Goal: Information Seeking & Learning: Learn about a topic

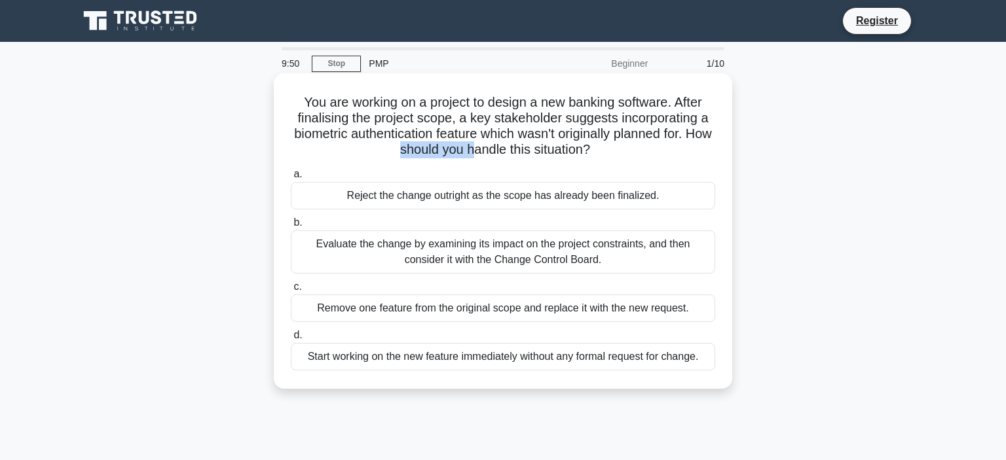
drag, startPoint x: 392, startPoint y: 152, endPoint x: 476, endPoint y: 153, distance: 83.8
click at [476, 153] on h5 "You are working on a project to design a new banking software. After finalising…" at bounding box center [503, 126] width 427 height 64
click at [494, 257] on div "Evaluate the change by examining its impact on the project constraints, and the…" at bounding box center [503, 252] width 424 height 43
click at [291, 227] on input "b. Evaluate the change by examining its impact on the project constraints, and …" at bounding box center [291, 223] width 0 height 9
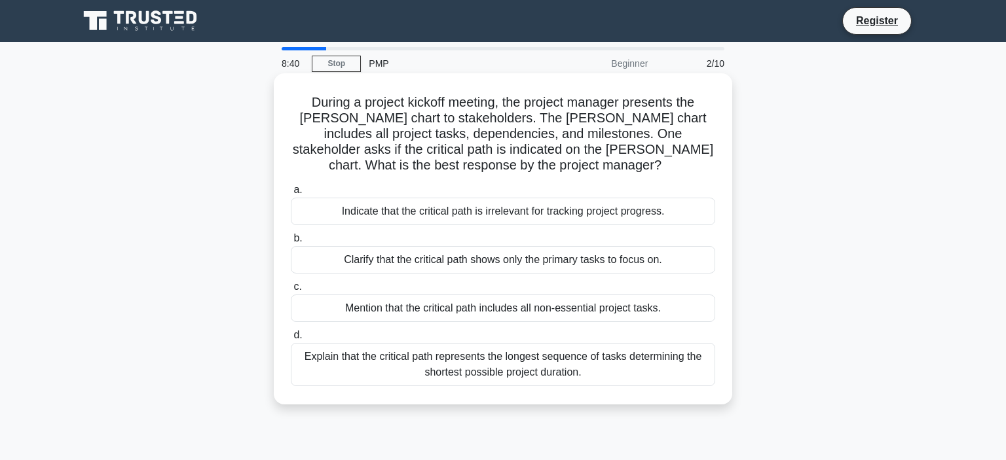
click at [460, 364] on div "Explain that the critical path represents the longest sequence of tasks determi…" at bounding box center [503, 364] width 424 height 43
click at [291, 340] on input "d. Explain that the critical path represents the longest sequence of tasks dete…" at bounding box center [291, 335] width 0 height 9
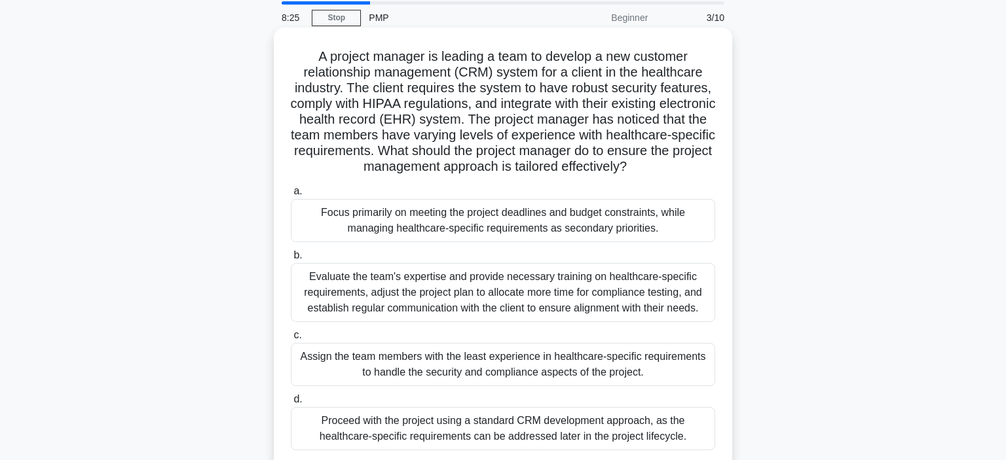
scroll to position [69, 0]
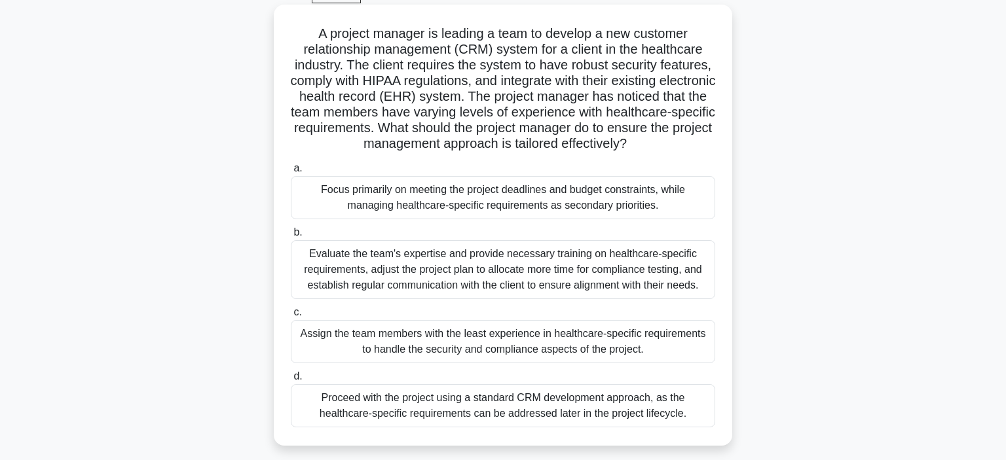
click at [455, 276] on div "Evaluate the team's expertise and provide necessary training on healthcare-spec…" at bounding box center [503, 269] width 424 height 59
click at [291, 237] on input "b. Evaluate the team's expertise and provide necessary training on healthcare-s…" at bounding box center [291, 233] width 0 height 9
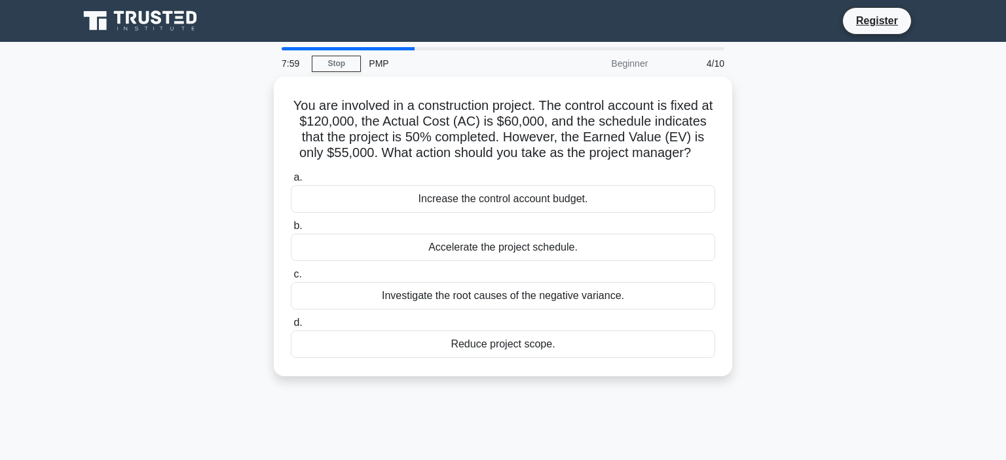
scroll to position [0, 0]
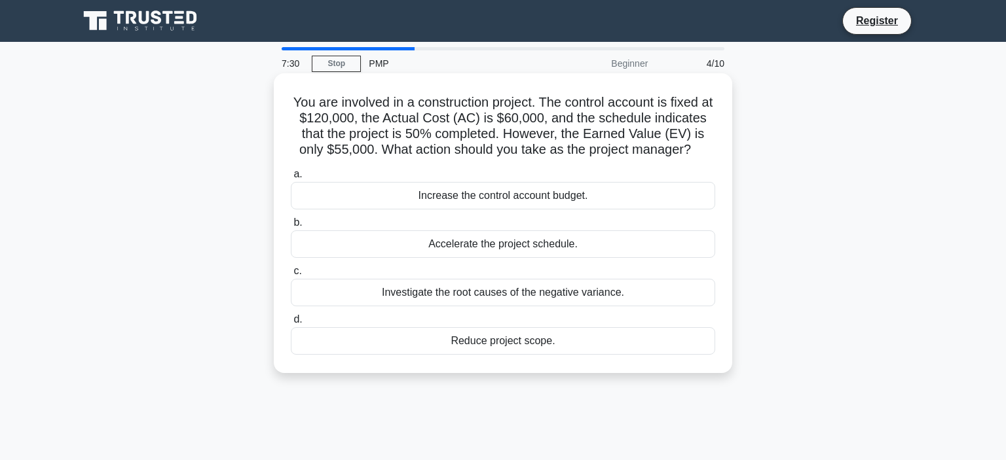
click at [504, 295] on div "Investigate the root causes of the negative variance." at bounding box center [503, 293] width 424 height 28
click at [291, 276] on input "c. Investigate the root causes of the negative variance." at bounding box center [291, 271] width 0 height 9
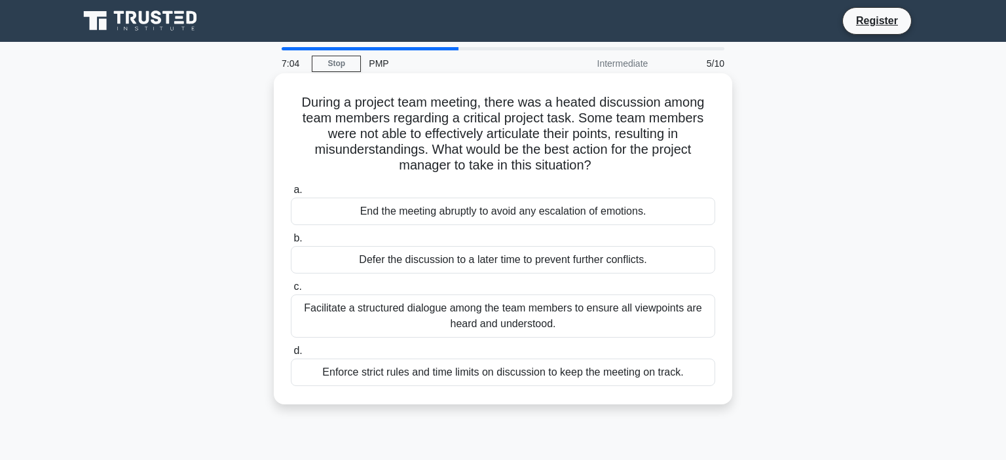
click at [488, 305] on div "Facilitate a structured dialogue among the team members to ensure all viewpoint…" at bounding box center [503, 316] width 424 height 43
click at [291, 291] on input "c. Facilitate a structured dialogue among the team members to ensure all viewpo…" at bounding box center [291, 287] width 0 height 9
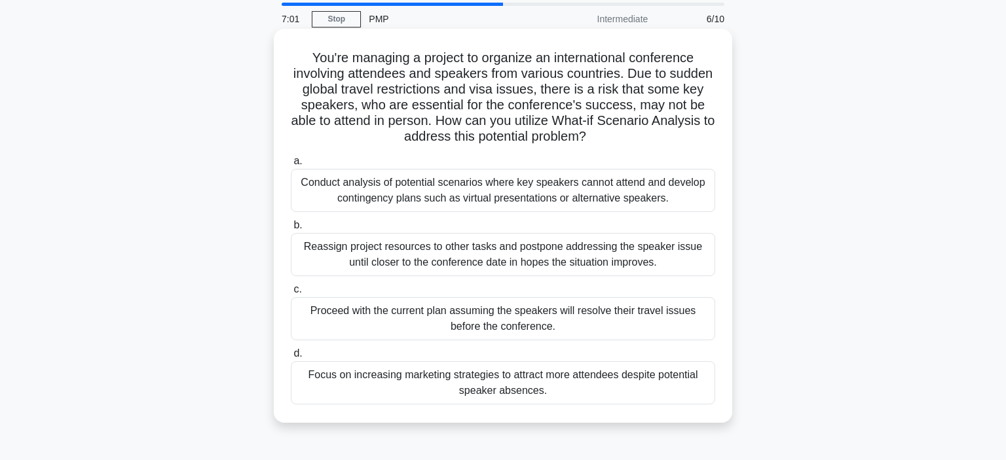
scroll to position [69, 0]
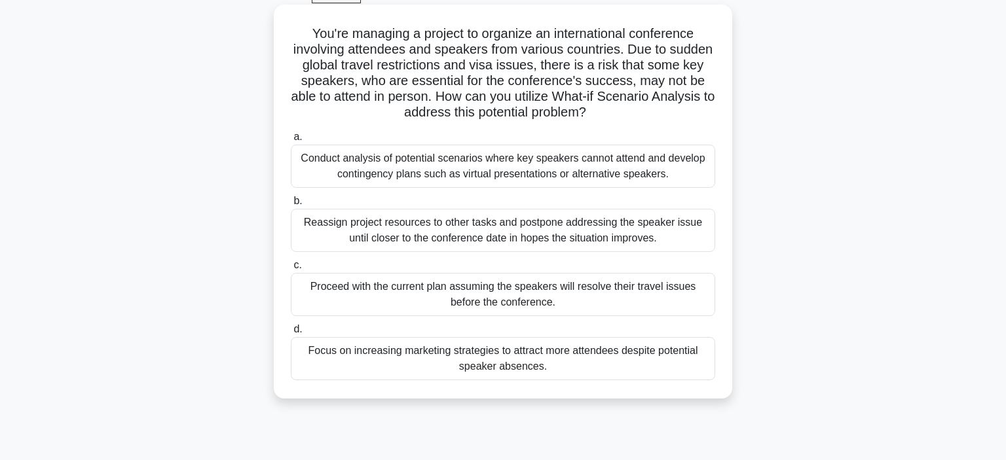
click at [440, 178] on div "Conduct analysis of potential scenarios where key speakers cannot attend and de…" at bounding box center [503, 166] width 424 height 43
click at [291, 141] on input "a. Conduct analysis of potential scenarios where key speakers cannot attend and…" at bounding box center [291, 137] width 0 height 9
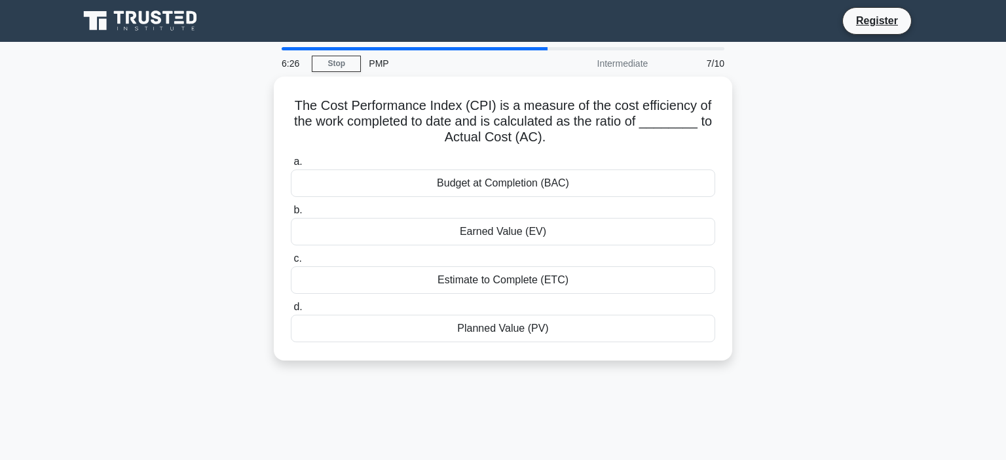
scroll to position [0, 0]
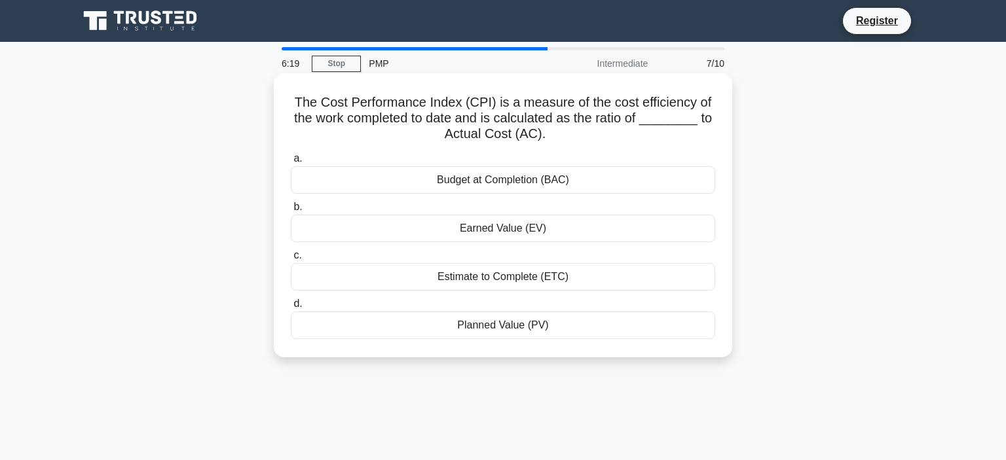
click at [465, 227] on div "Earned Value (EV)" at bounding box center [503, 229] width 424 height 28
click at [291, 212] on input "b. Earned Value (EV)" at bounding box center [291, 207] width 0 height 9
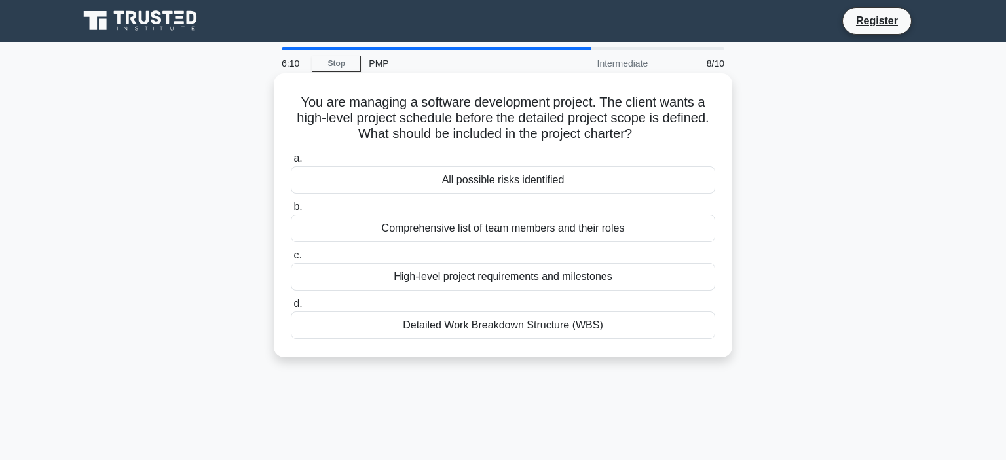
click at [472, 188] on div "All possible risks identified" at bounding box center [503, 180] width 424 height 28
click at [291, 163] on input "a. All possible risks identified" at bounding box center [291, 159] width 0 height 9
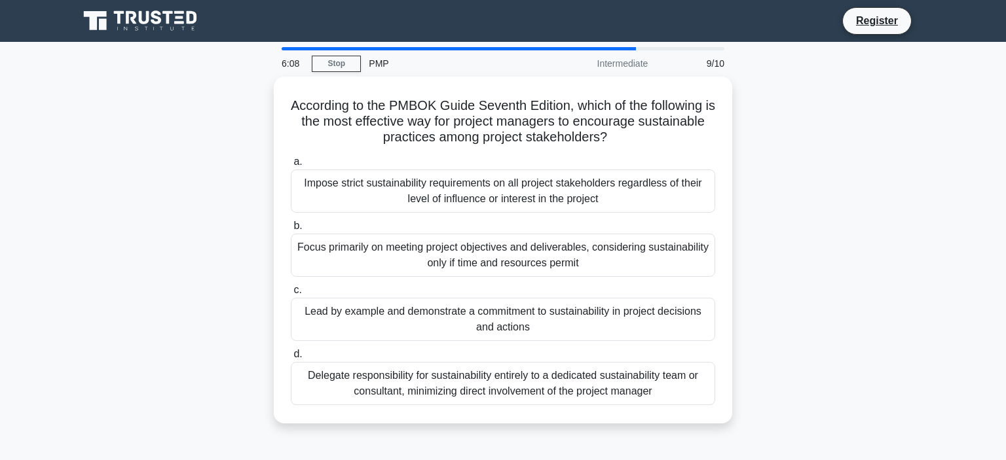
click at [472, 188] on div "Impose strict sustainability requirements on all project stakeholders regardles…" at bounding box center [503, 191] width 424 height 43
click at [291, 166] on input "a. Impose strict sustainability requirements on all project stakeholders regard…" at bounding box center [291, 162] width 0 height 9
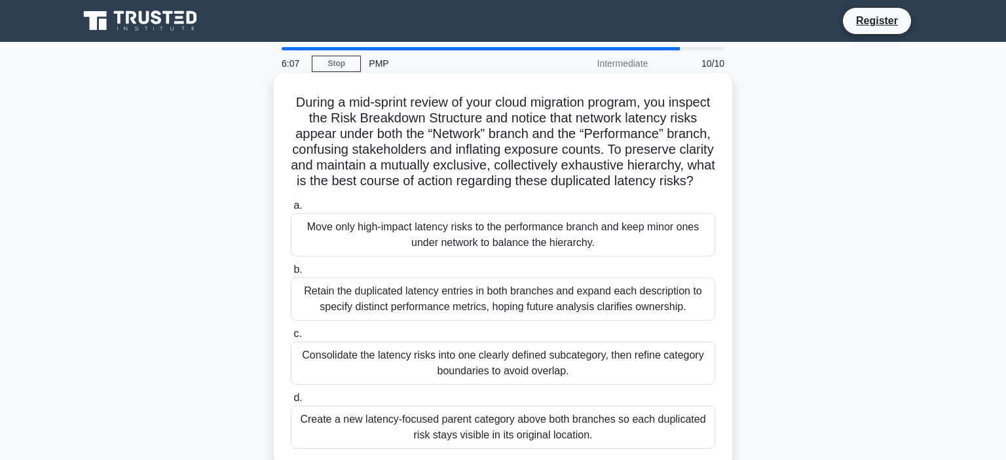
click at [474, 231] on div "Move only high-impact latency risks to the performance branch and keep minor on…" at bounding box center [503, 235] width 424 height 43
click at [291, 210] on input "a. Move only high-impact latency risks to the performance branch and keep minor…" at bounding box center [291, 206] width 0 height 9
